Goal: Check status: Check status

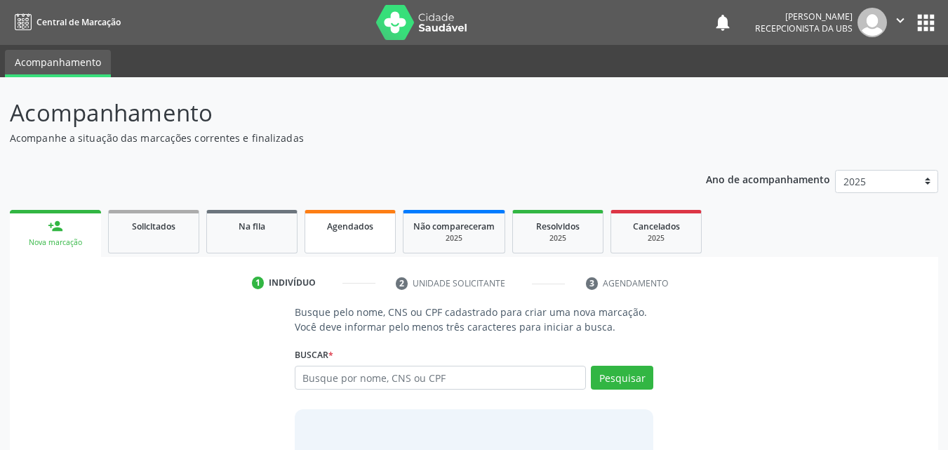
click at [333, 234] on link "Agendados" at bounding box center [349, 231] width 91 height 43
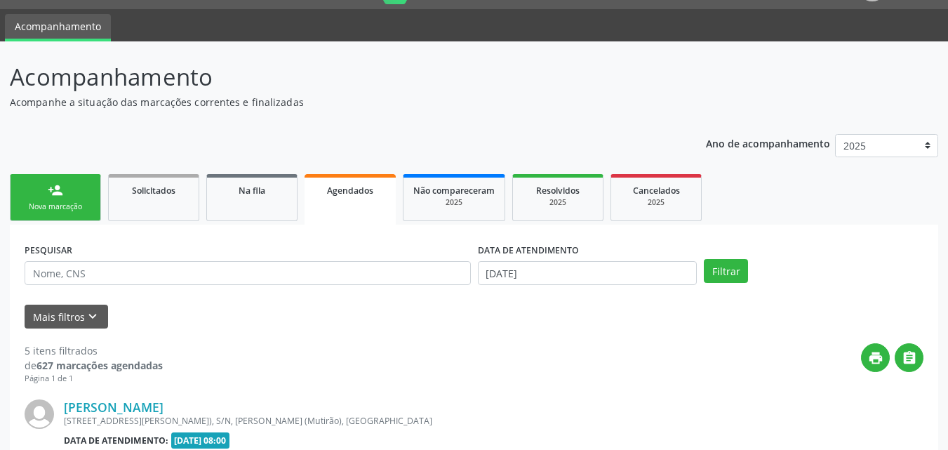
scroll to position [70, 0]
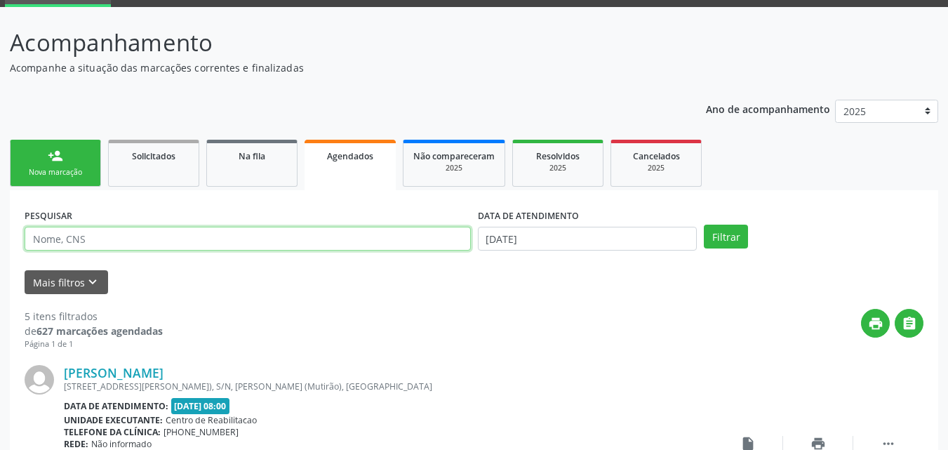
click at [232, 233] on input "text" at bounding box center [248, 239] width 446 height 24
type input "[PERSON_NAME]"
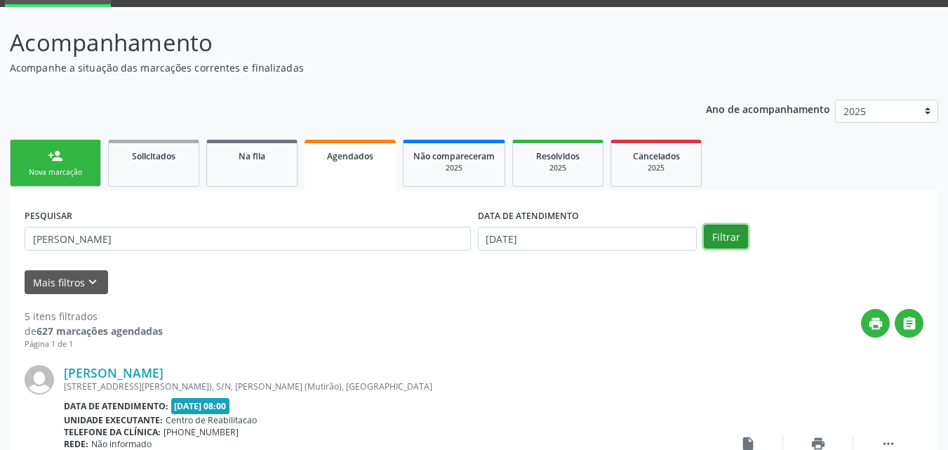
click at [727, 241] on button "Filtrar" at bounding box center [725, 236] width 44 height 24
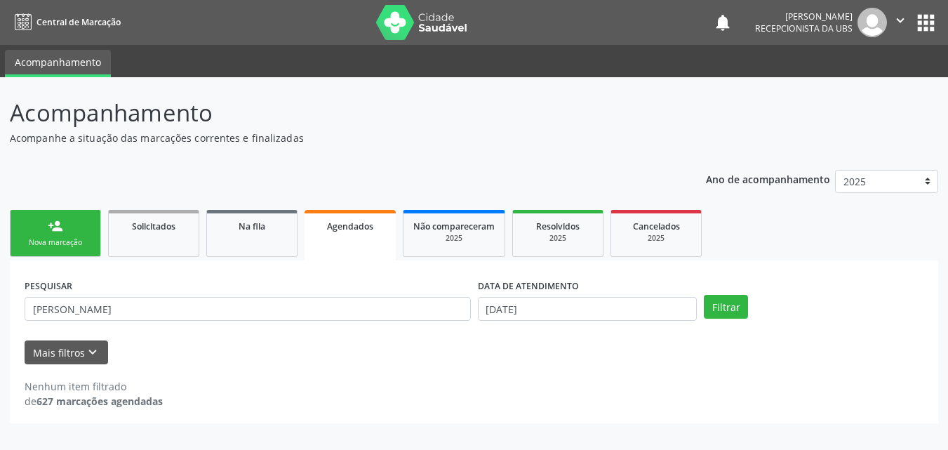
scroll to position [0, 0]
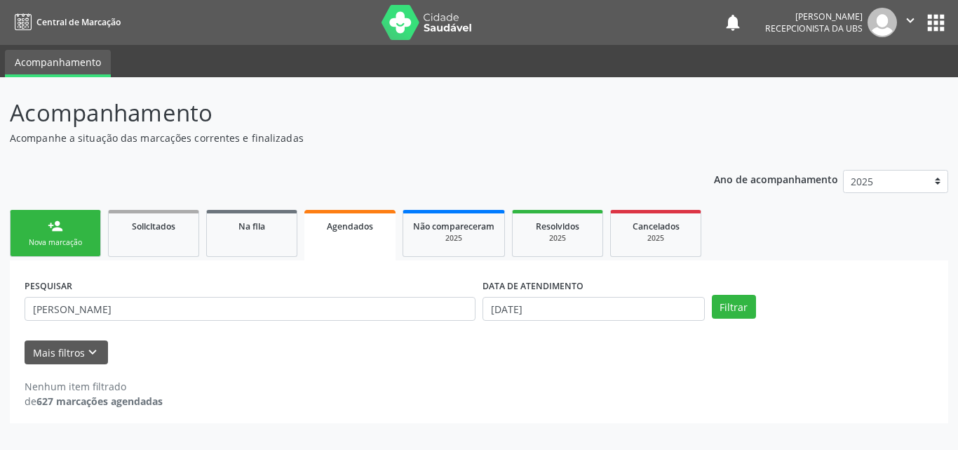
click at [320, 252] on link "Agendados" at bounding box center [349, 235] width 91 height 50
click at [238, 227] on span "Na fila" at bounding box center [251, 226] width 27 height 12
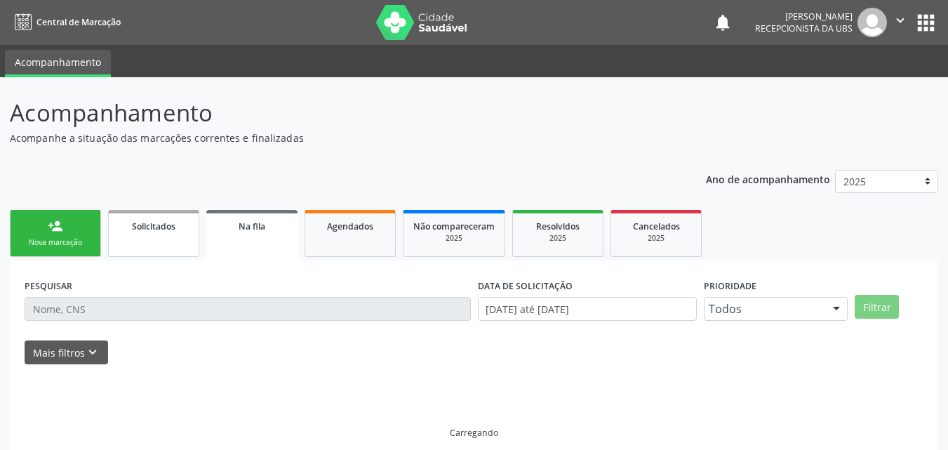
click at [141, 229] on span "Solicitados" at bounding box center [153, 226] width 43 height 12
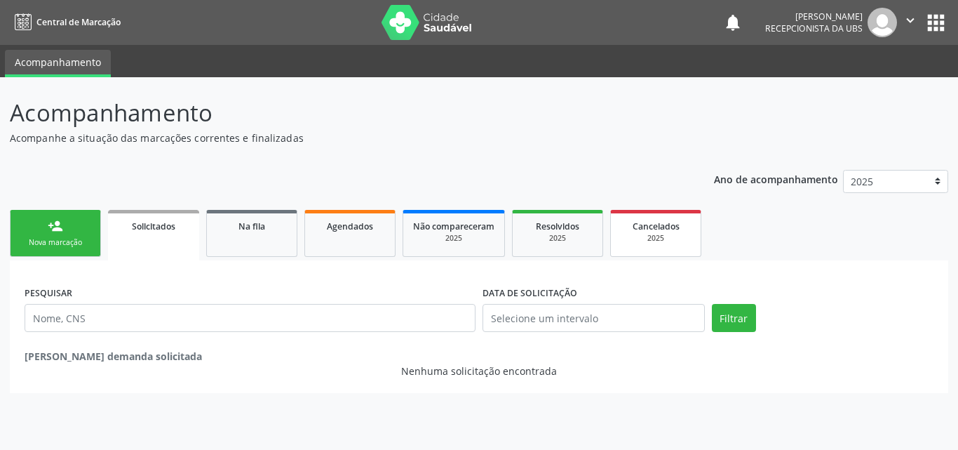
click at [651, 227] on span "Cancelados" at bounding box center [656, 226] width 47 height 12
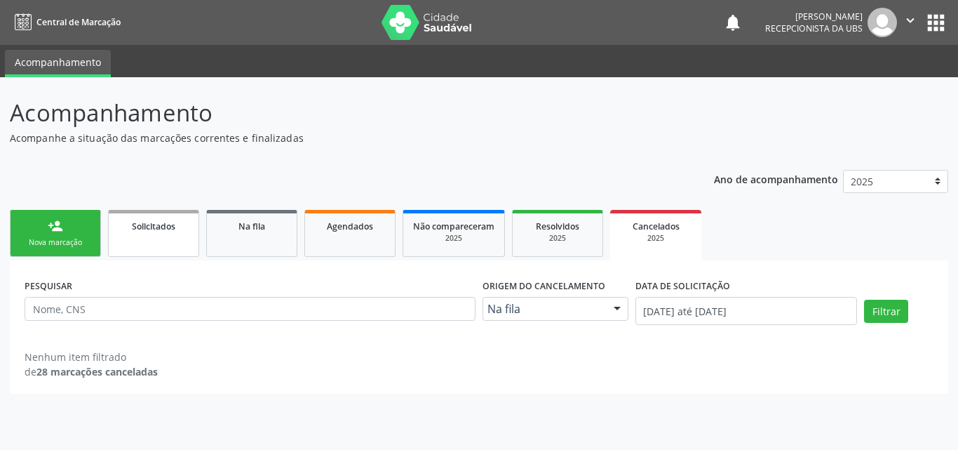
click at [138, 220] on div "Solicitados" at bounding box center [154, 225] width 70 height 15
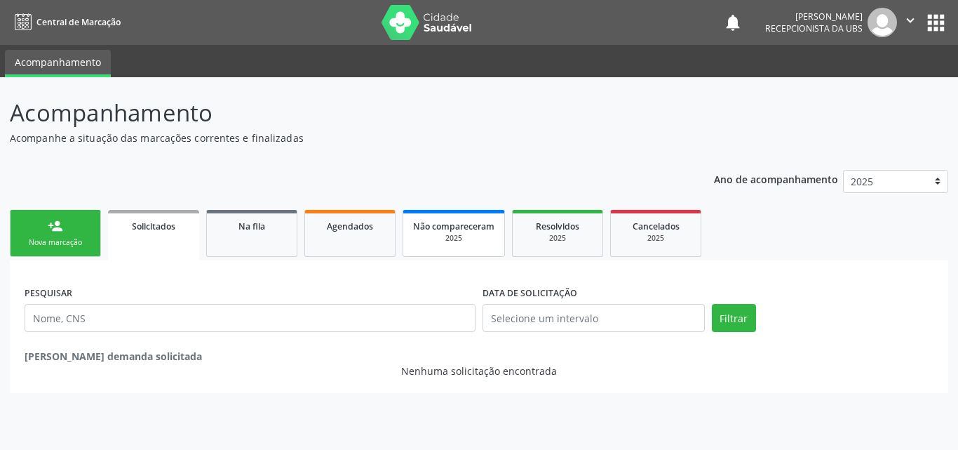
click at [468, 230] on span "Não compareceram" at bounding box center [453, 226] width 81 height 12
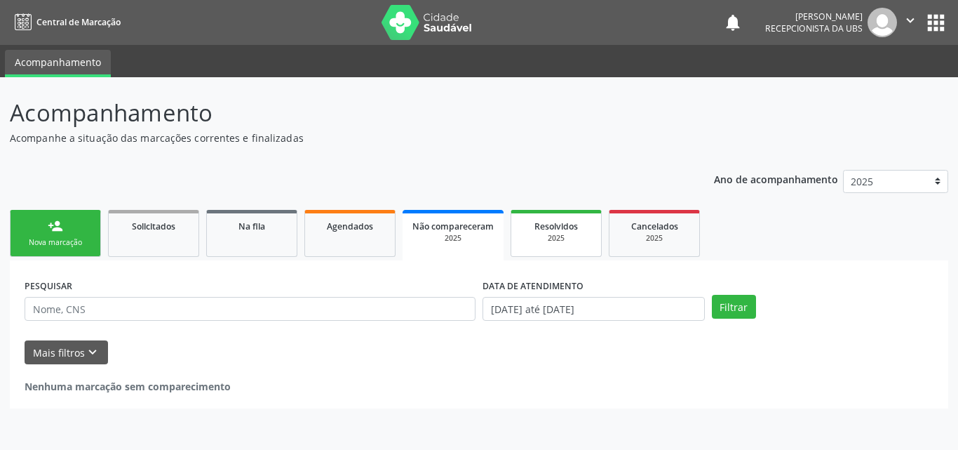
click at [557, 226] on span "Resolvidos" at bounding box center [555, 226] width 43 height 12
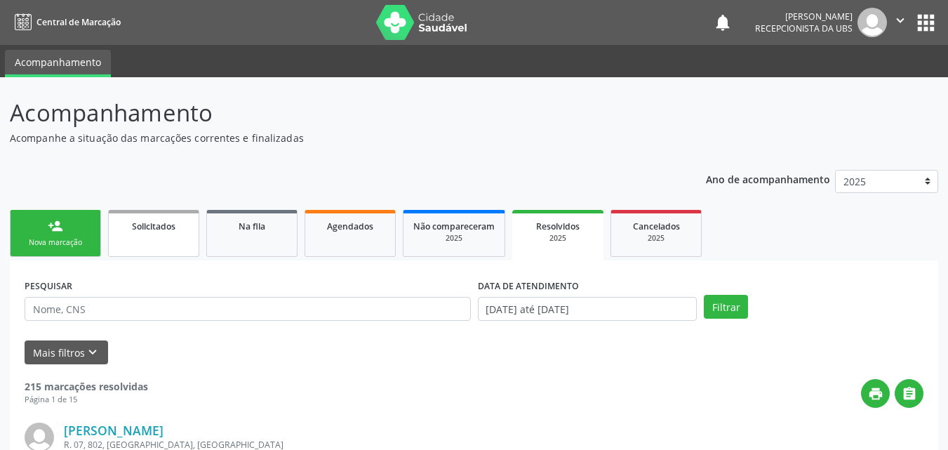
click at [151, 227] on span "Solicitados" at bounding box center [153, 226] width 43 height 12
